Goal: Obtain resource: Download file/media

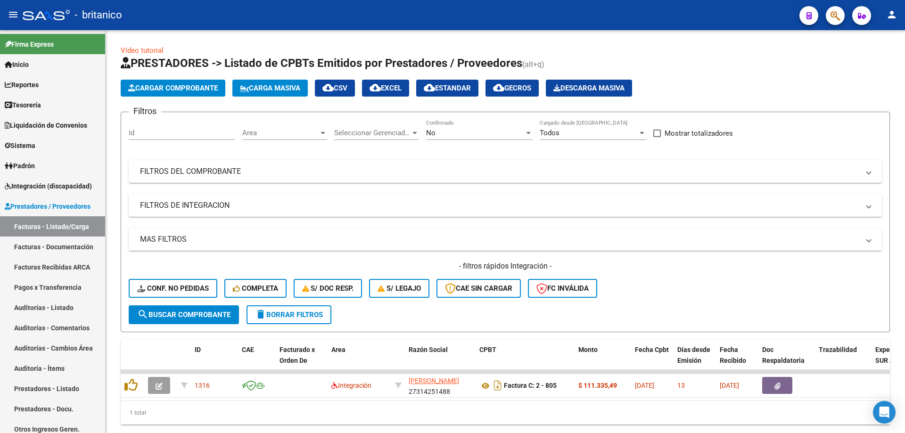
scroll to position [29, 0]
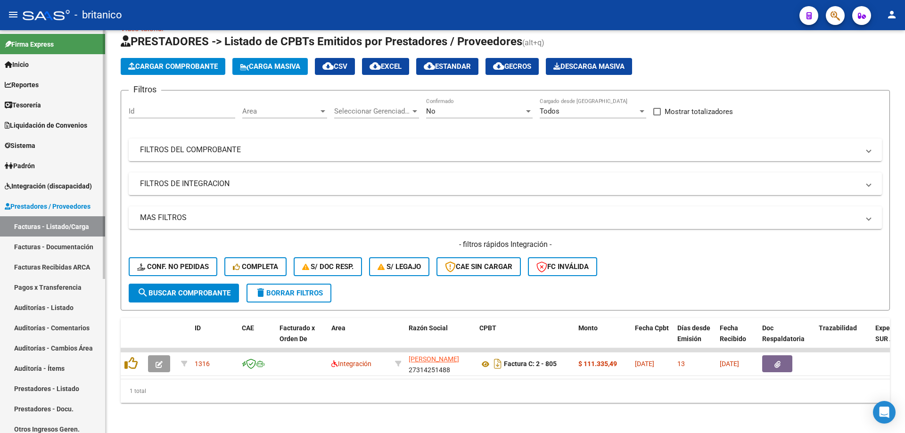
click at [68, 187] on span "Integración (discapacidad)" at bounding box center [48, 186] width 87 height 10
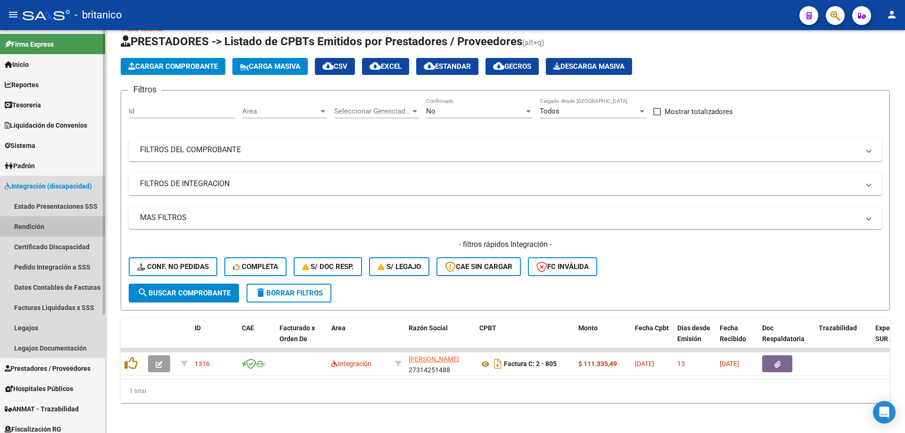
click at [36, 227] on link "Rendición" at bounding box center [52, 226] width 105 height 20
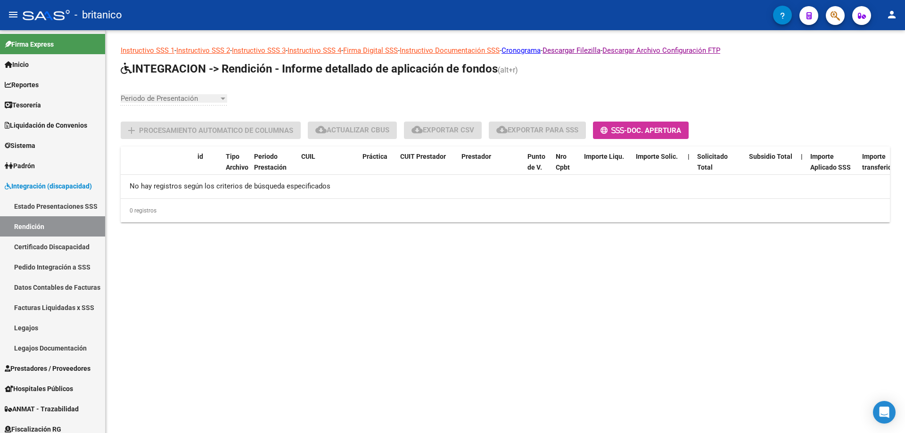
click at [221, 98] on div at bounding box center [223, 99] width 5 height 2
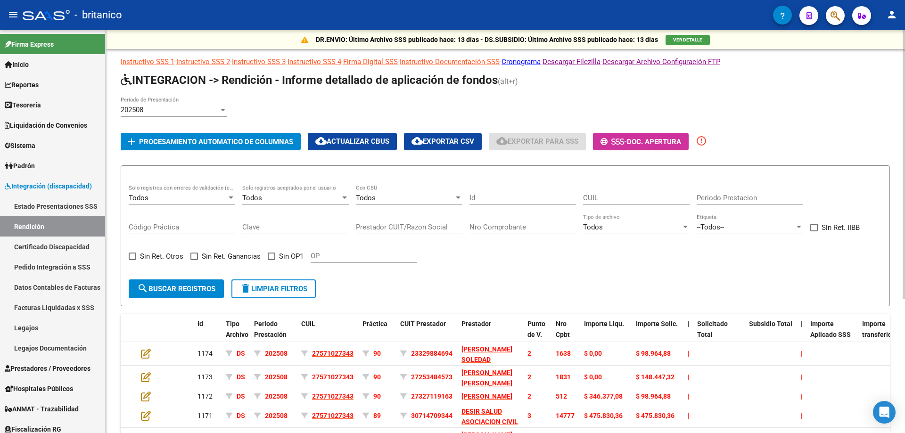
click at [170, 108] on div "202508" at bounding box center [170, 110] width 98 height 8
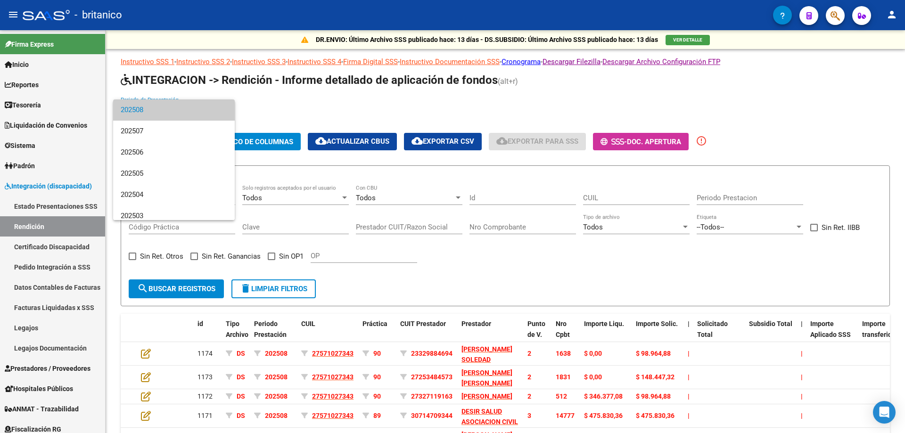
click at [170, 108] on span "202508" at bounding box center [174, 110] width 107 height 21
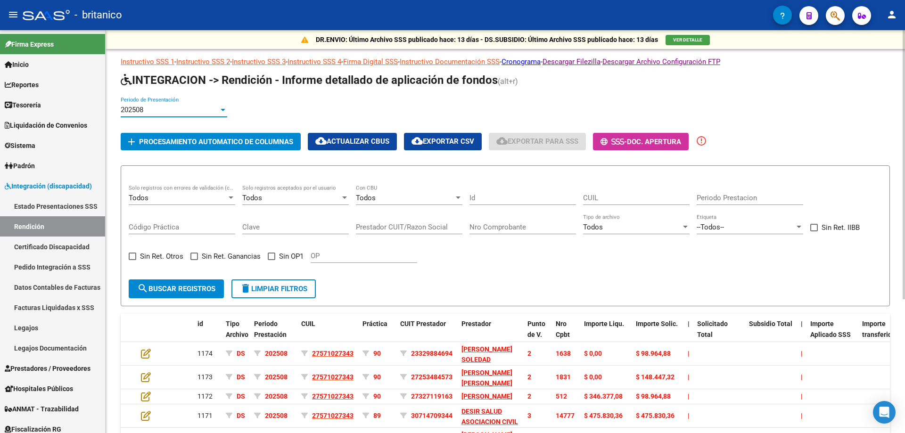
click at [241, 136] on button "add Procesamiento automatico de columnas" at bounding box center [211, 141] width 180 height 17
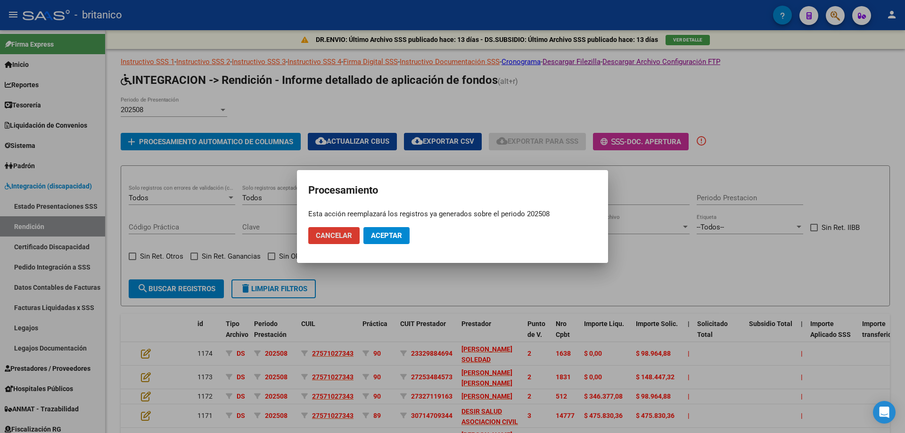
click at [400, 236] on span "Aceptar" at bounding box center [386, 236] width 31 height 8
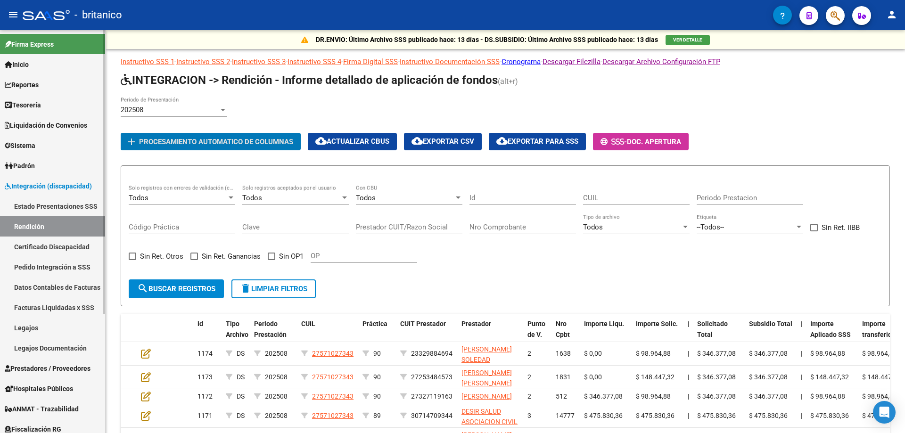
click at [60, 305] on link "Facturas Liquidadas x SSS" at bounding box center [52, 308] width 105 height 20
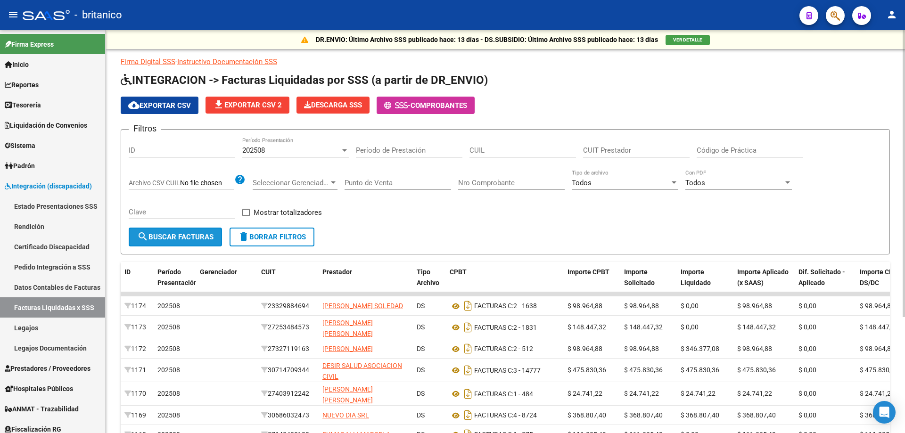
click at [196, 236] on span "search Buscar Facturas" at bounding box center [175, 237] width 76 height 8
click at [171, 99] on button "cloud_download Exportar CSV" at bounding box center [160, 105] width 78 height 17
